Goal: Find specific page/section: Find specific page/section

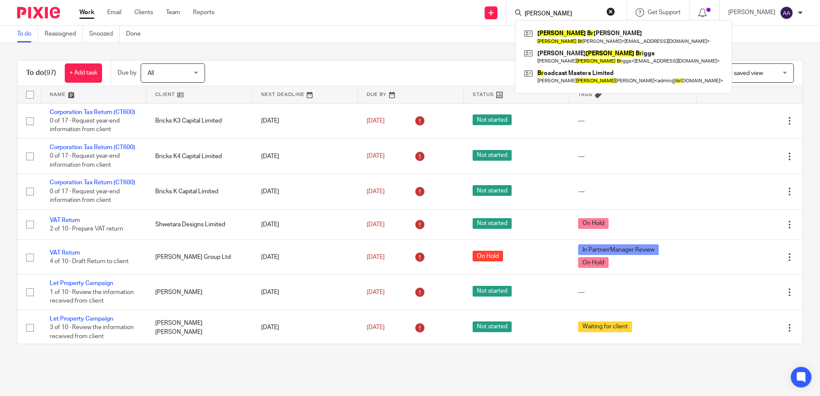
click at [507, 6] on div "Send new email Create task Add client john br John Br yan Davey John Br yan Dav…" at bounding box center [523, 12] width 592 height 25
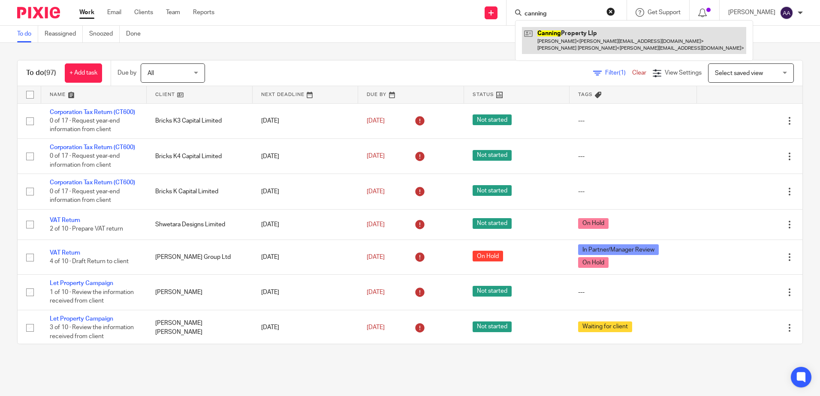
type input "canning"
click at [555, 35] on link at bounding box center [634, 40] width 224 height 27
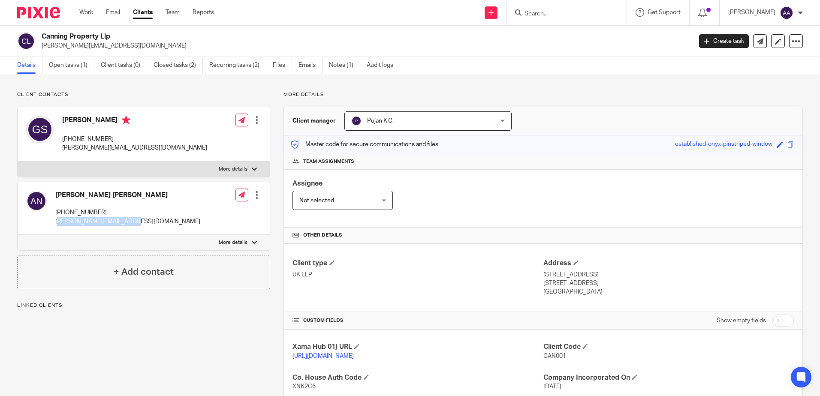
drag, startPoint x: 136, startPoint y: 220, endPoint x: 58, endPoint y: 223, distance: 78.5
click at [58, 223] on div "Adam Thomas Nicholson +44 079 710 57236 gavin_stafford@email.com Edit contact C…" at bounding box center [144, 208] width 252 height 53
drag, startPoint x: 58, startPoint y: 223, endPoint x: 169, endPoint y: 199, distance: 114.0
click at [176, 198] on div "Adam Thomas Nicholson +44 079 710 57236 gavin_stafford@email.com Edit contact C…" at bounding box center [144, 208] width 252 height 53
click at [141, 201] on div "Adam Thomas Nicholson +44 079 710 57236 gavin_stafford@email.com Edit contact C…" at bounding box center [144, 208] width 252 height 53
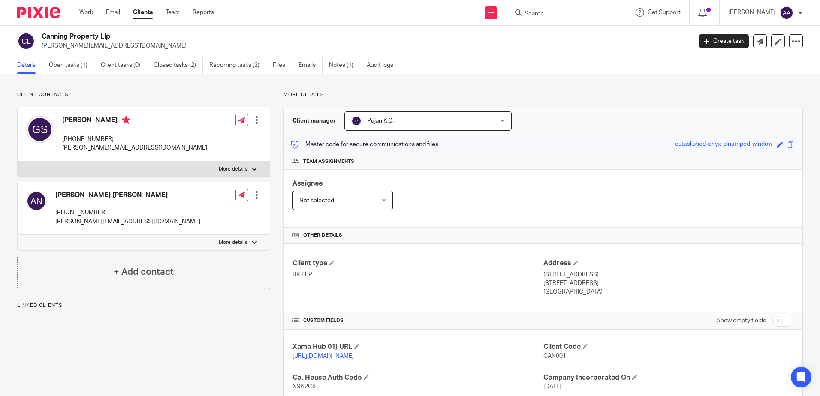
click at [567, 17] on input "Search" at bounding box center [561, 14] width 77 height 8
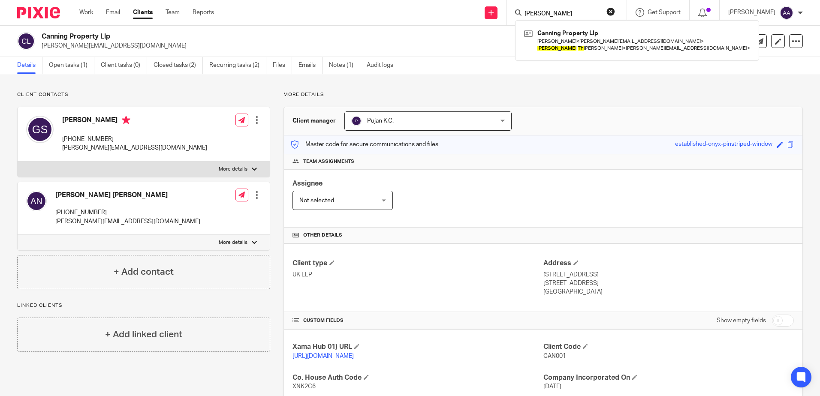
type input "adam th"
drag, startPoint x: 677, startPoint y: 143, endPoint x: 694, endPoint y: 71, distance: 73.5
click at [677, 143] on div "established-onyx-pinstriped-window" at bounding box center [723, 145] width 97 height 10
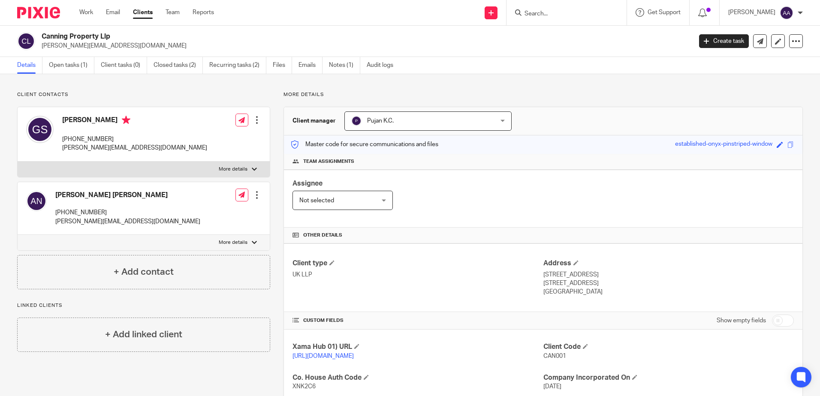
click at [263, 241] on label "More details" at bounding box center [144, 242] width 252 height 15
click at [18, 235] on input "More details" at bounding box center [17, 234] width 0 height 0
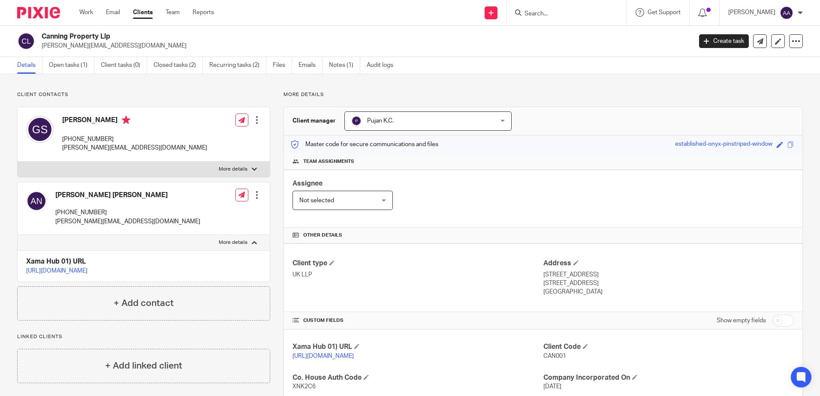
click at [249, 241] on label "More details" at bounding box center [144, 242] width 252 height 15
click at [18, 235] on input "More details" at bounding box center [17, 234] width 0 height 0
checkbox input "false"
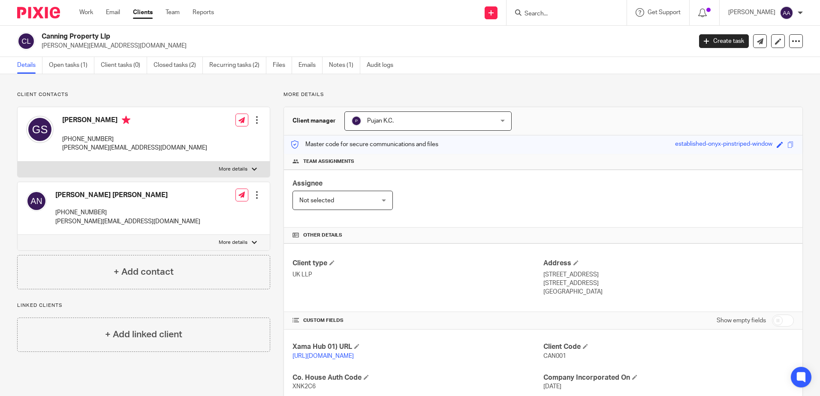
drag, startPoint x: 33, startPoint y: 12, endPoint x: 124, endPoint y: 6, distance: 91.5
click at [34, 12] on img at bounding box center [38, 13] width 43 height 12
